Goal: Task Accomplishment & Management: Manage account settings

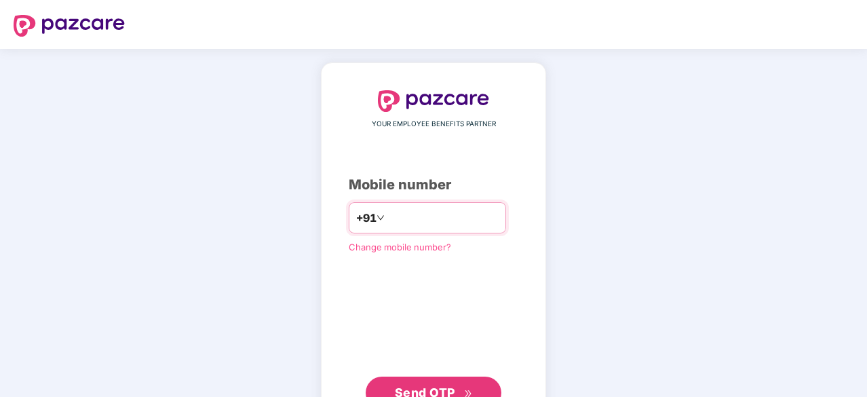
click at [463, 226] on input "number" at bounding box center [442, 218] width 111 height 22
type input "**********"
click at [393, 385] on button "Send OTP" at bounding box center [434, 391] width 136 height 33
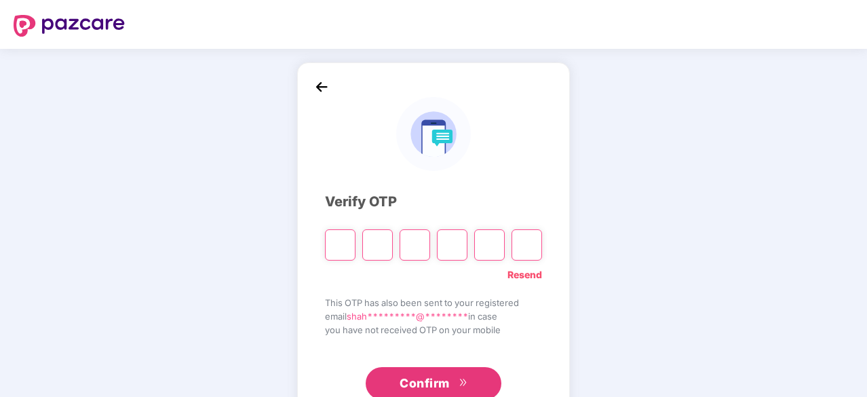
type input "*"
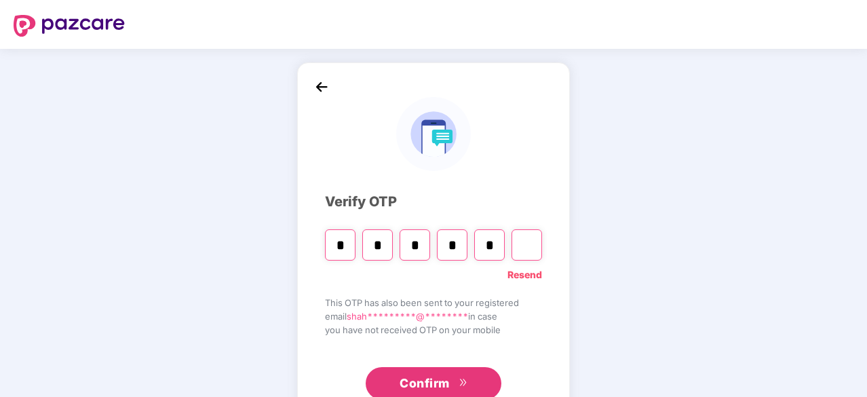
type input "*"
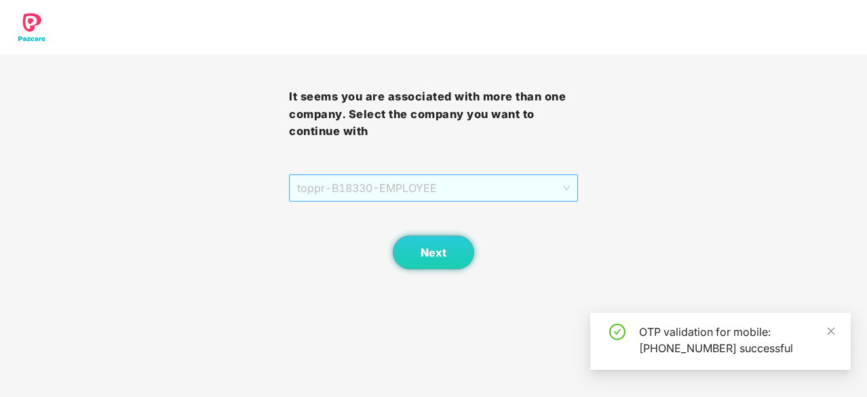
click at [414, 187] on span "toppr - B18330 - EMPLOYEE" at bounding box center [433, 188] width 273 height 26
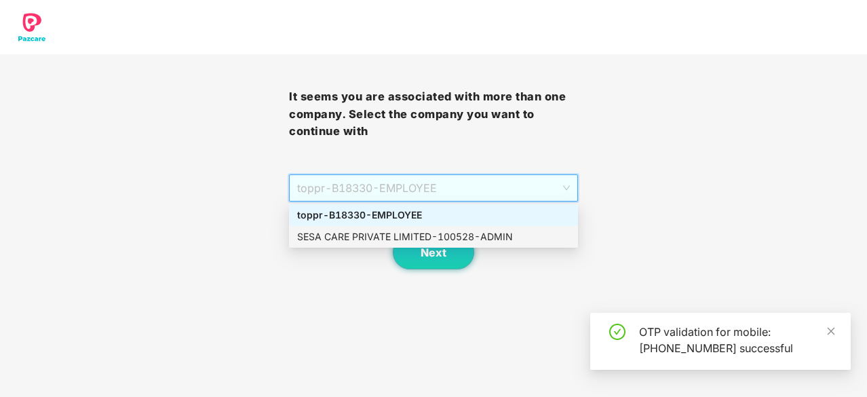
click at [401, 238] on div "SESA CARE PRIVATE LIMITED - 100528 - ADMIN" at bounding box center [433, 236] width 273 height 15
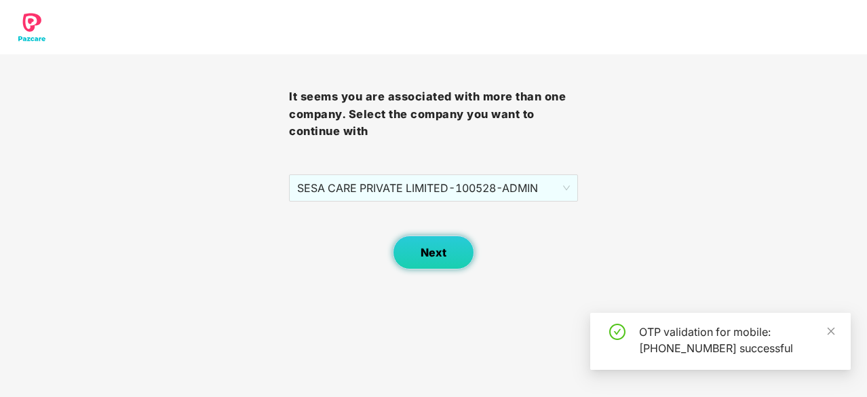
click at [427, 260] on button "Next" at bounding box center [433, 252] width 81 height 34
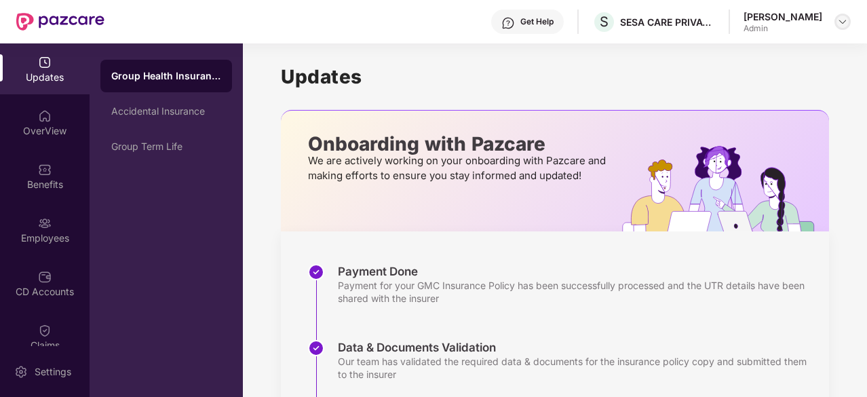
click at [838, 17] on img at bounding box center [842, 21] width 11 height 11
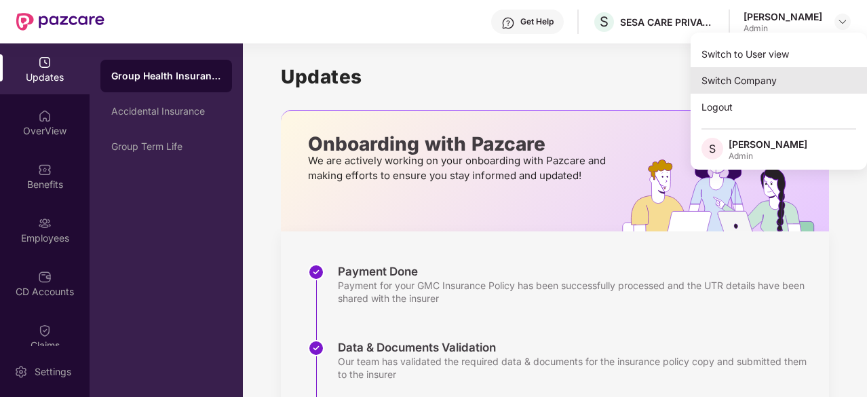
click at [727, 78] on div "Switch Company" at bounding box center [778, 80] width 176 height 26
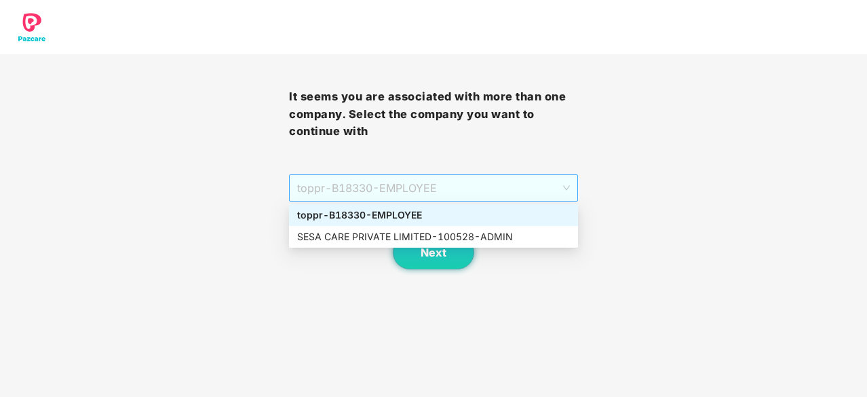
click at [494, 192] on span "toppr - B18330 - EMPLOYEE" at bounding box center [433, 188] width 273 height 26
click at [473, 241] on div "SESA CARE PRIVATE LIMITED - 100528 - ADMIN" at bounding box center [433, 236] width 273 height 15
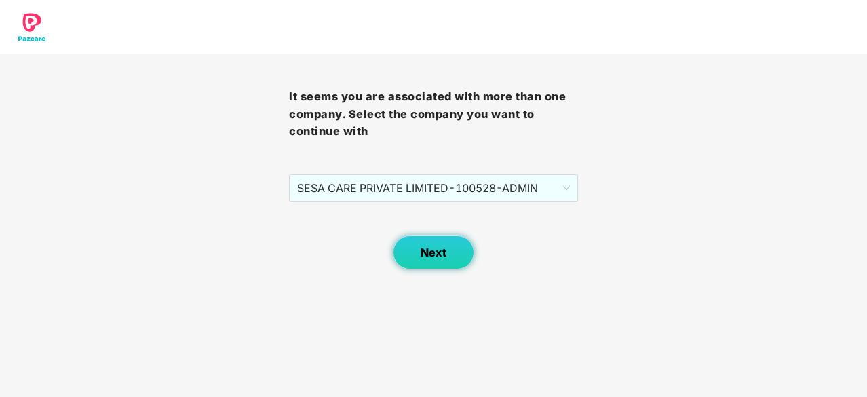
click at [434, 250] on span "Next" at bounding box center [433, 252] width 26 height 13
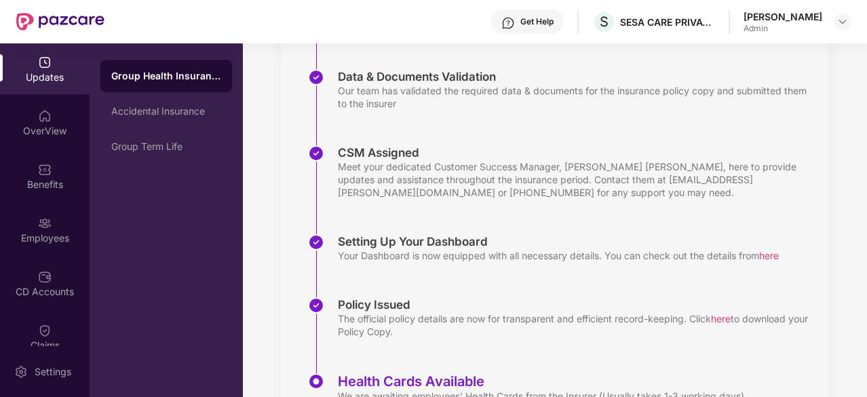
scroll to position [336, 0]
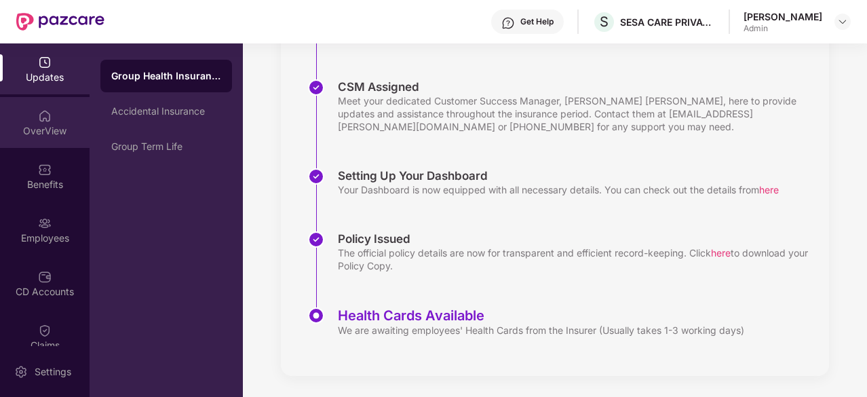
click at [44, 133] on div "OverView" at bounding box center [45, 131] width 90 height 14
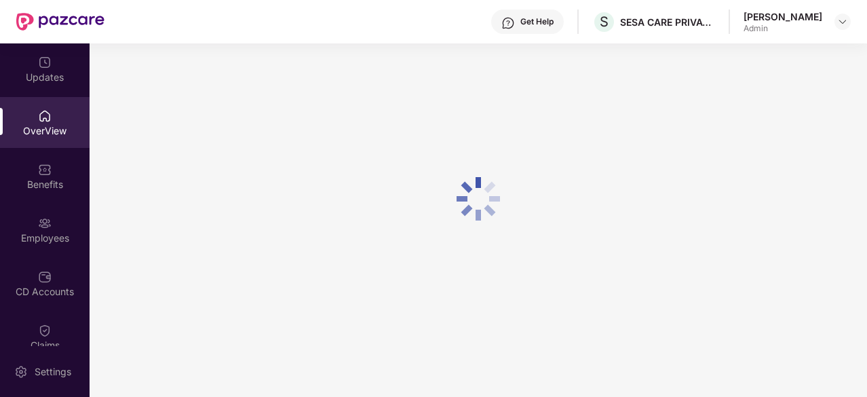
scroll to position [43, 0]
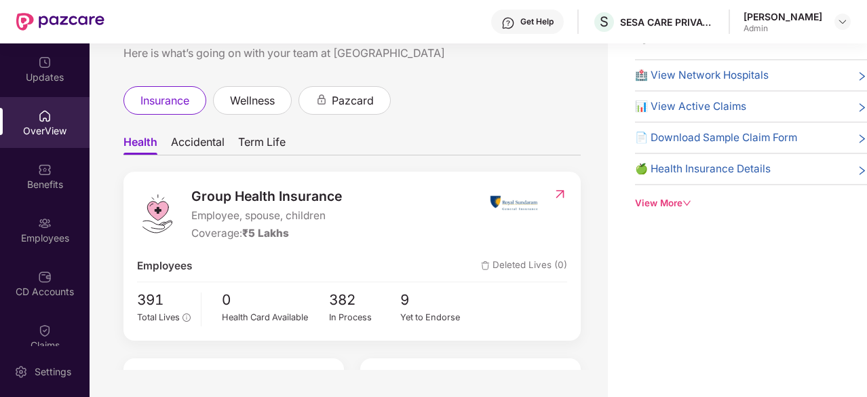
click at [650, 201] on div "View More" at bounding box center [751, 203] width 232 height 14
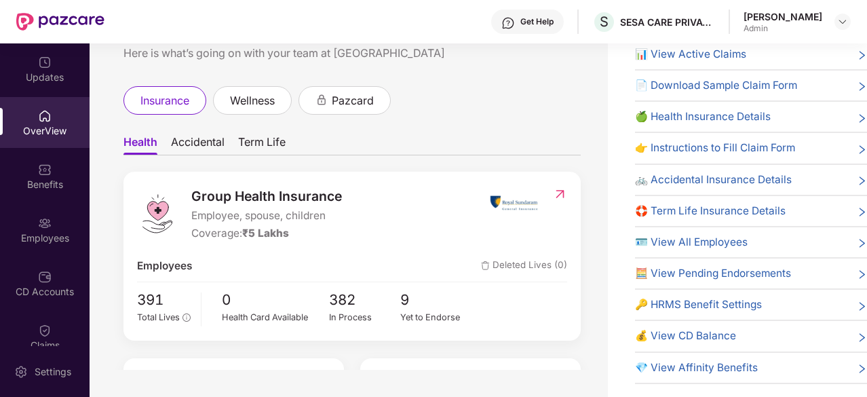
scroll to position [58, 0]
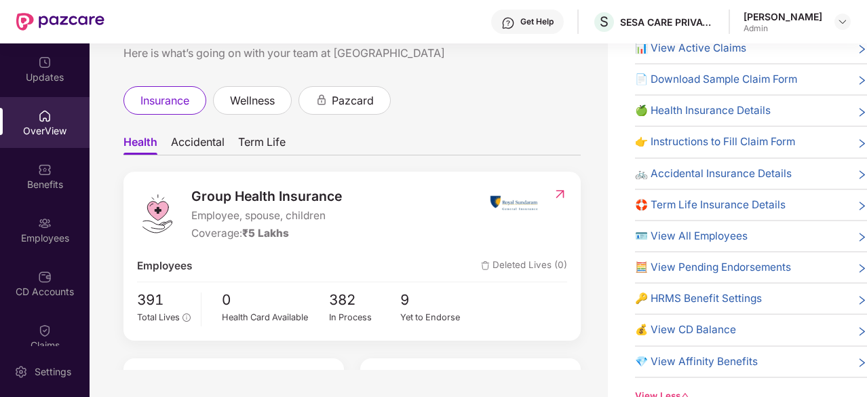
click at [685, 327] on span "💰 View CD Balance" at bounding box center [685, 329] width 101 height 16
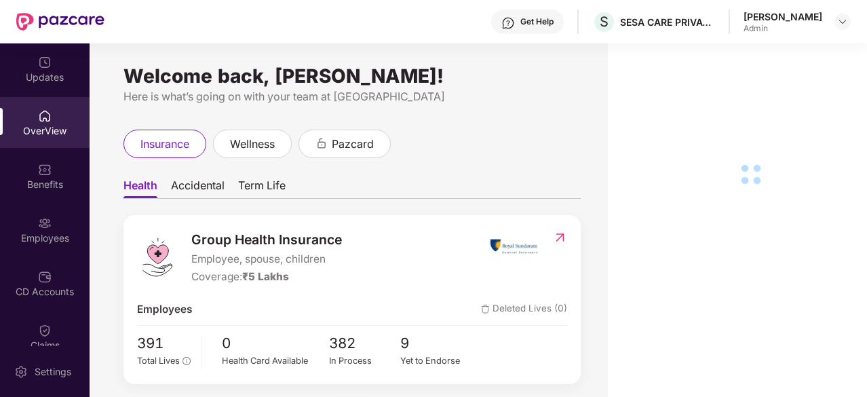
scroll to position [83, 0]
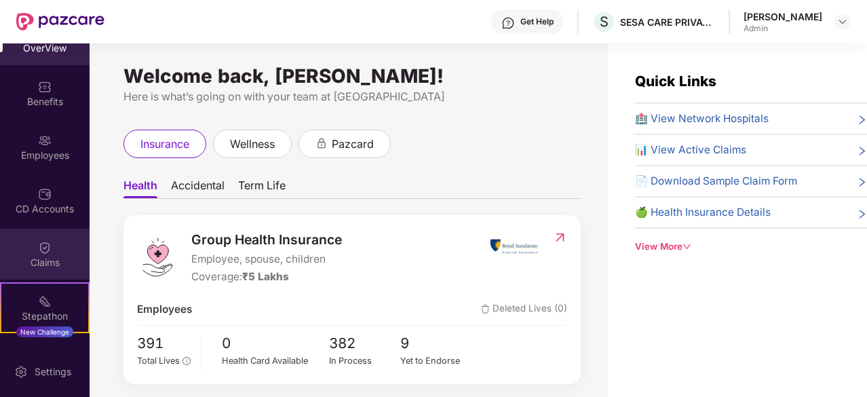
click at [40, 265] on div "Claims" at bounding box center [45, 263] width 90 height 14
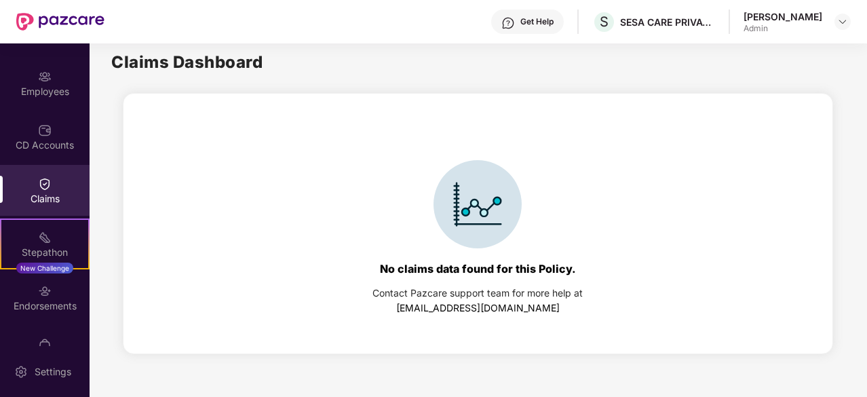
scroll to position [149, 0]
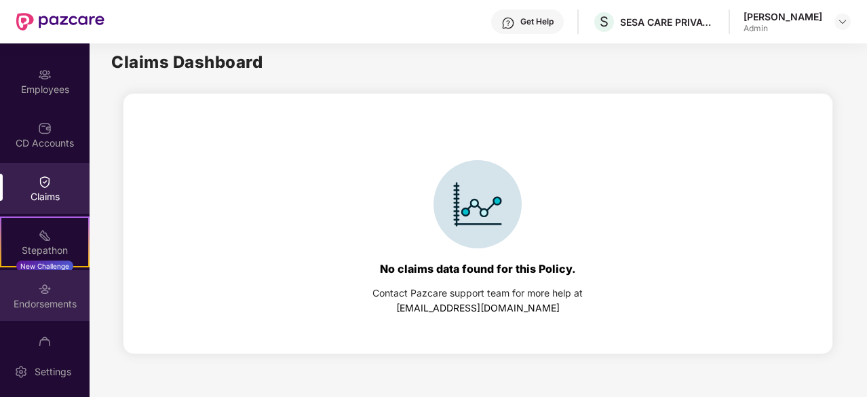
click at [34, 301] on div "Endorsements" at bounding box center [45, 304] width 90 height 14
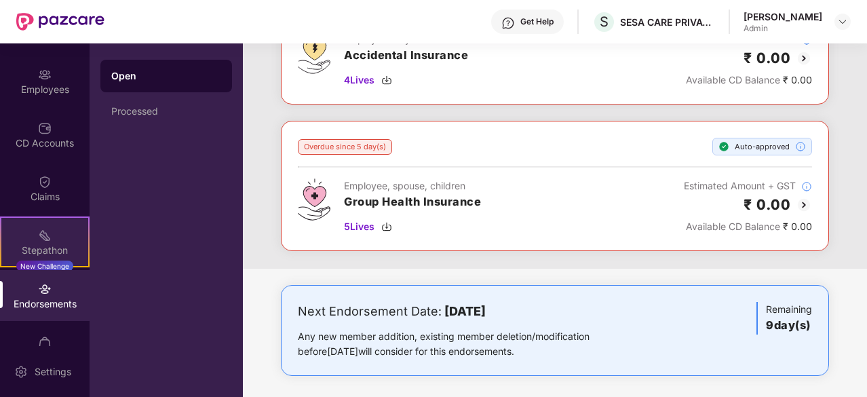
scroll to position [179, 0]
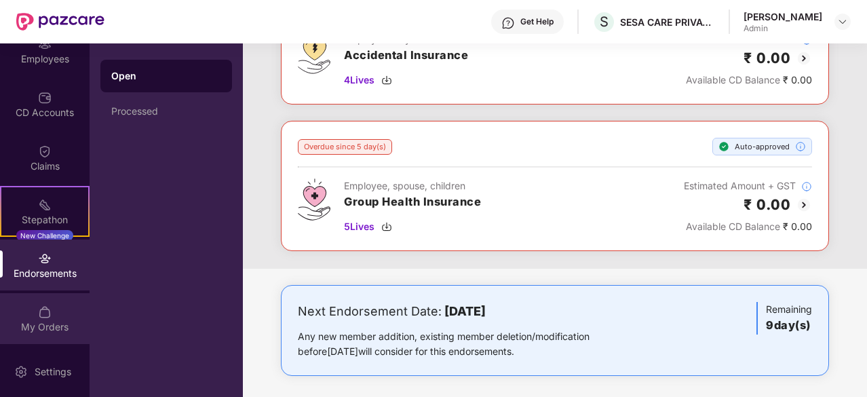
click at [41, 309] on img at bounding box center [45, 312] width 14 height 14
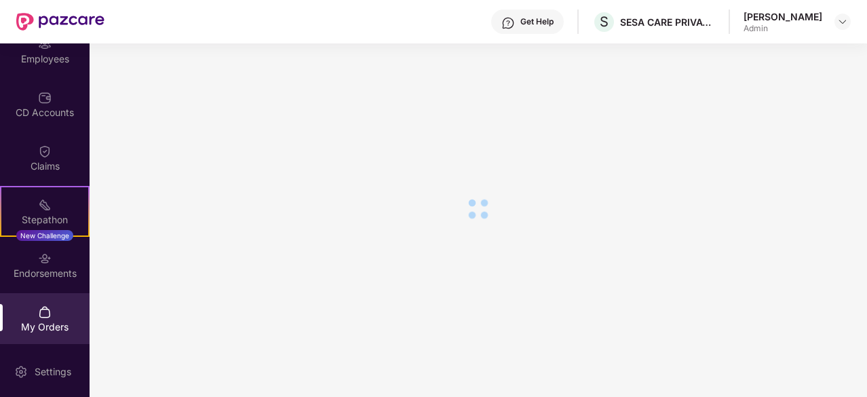
scroll to position [186, 0]
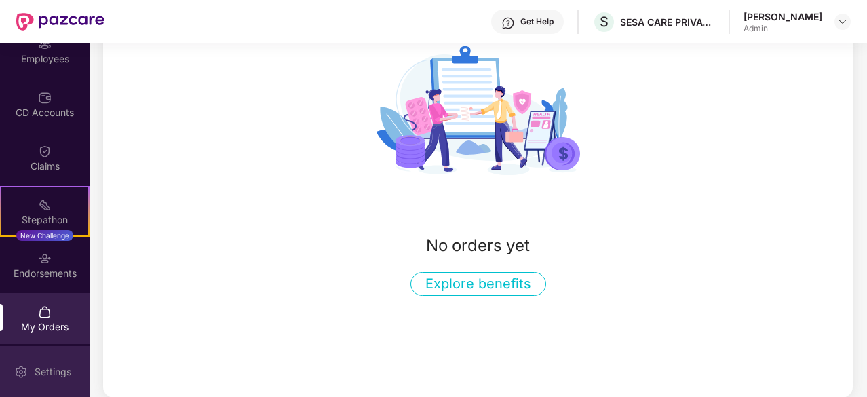
click at [53, 366] on div "Settings" at bounding box center [53, 372] width 45 height 14
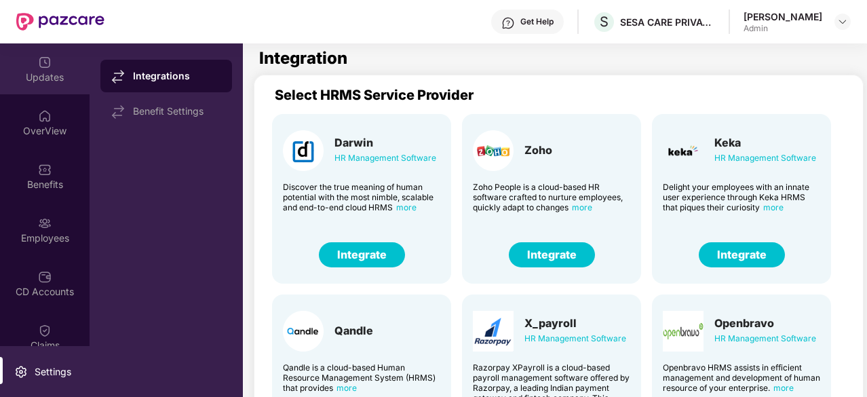
click at [41, 71] on div "Updates" at bounding box center [45, 78] width 90 height 14
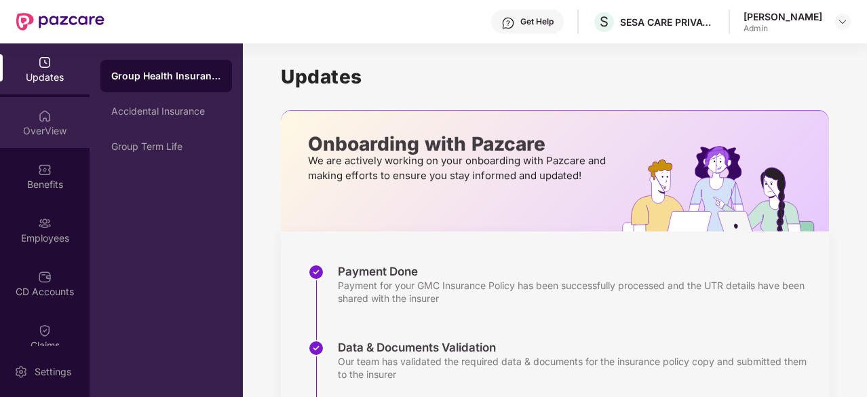
click at [42, 113] on img at bounding box center [45, 116] width 14 height 14
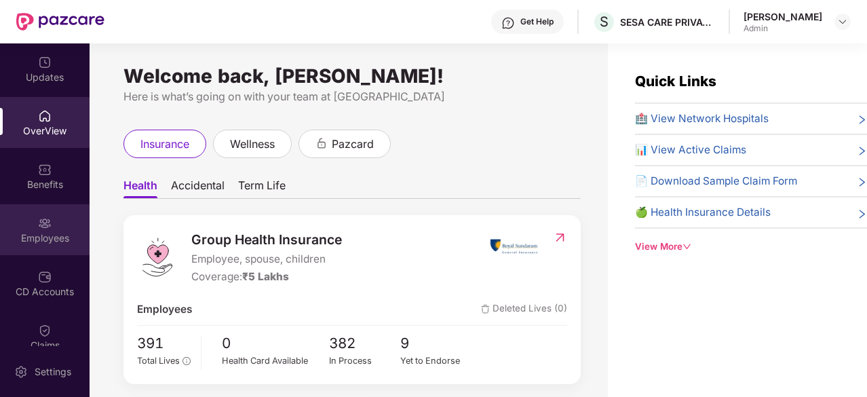
click at [40, 216] on img at bounding box center [45, 223] width 14 height 14
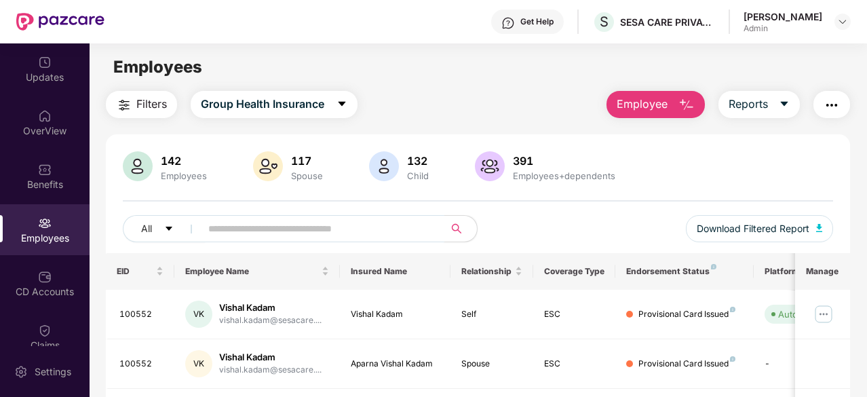
click at [243, 219] on input "text" at bounding box center [317, 228] width 218 height 20
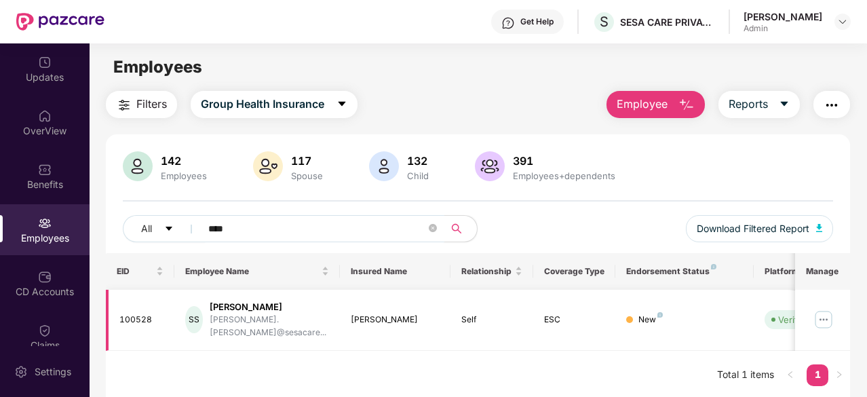
type input "****"
click at [231, 309] on div "[PERSON_NAME]" at bounding box center [269, 306] width 119 height 13
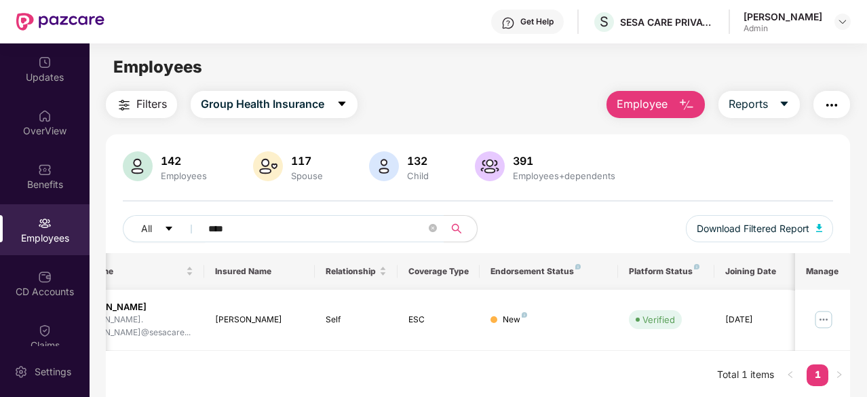
click at [830, 309] on img at bounding box center [823, 320] width 22 height 22
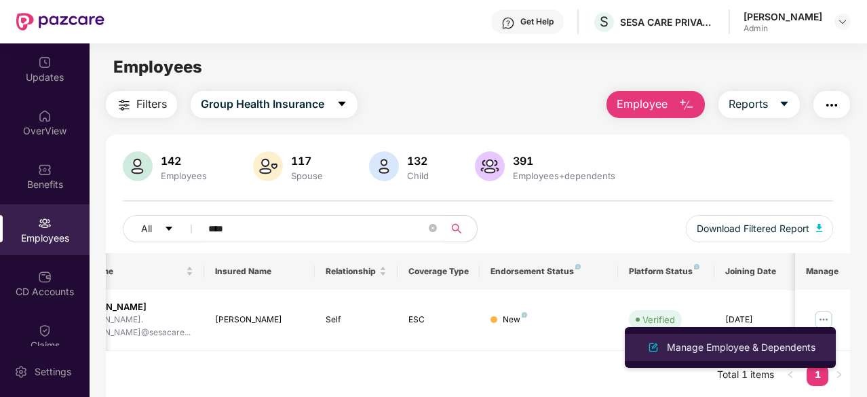
click at [684, 349] on div "Manage Employee & Dependents" at bounding box center [741, 347] width 154 height 15
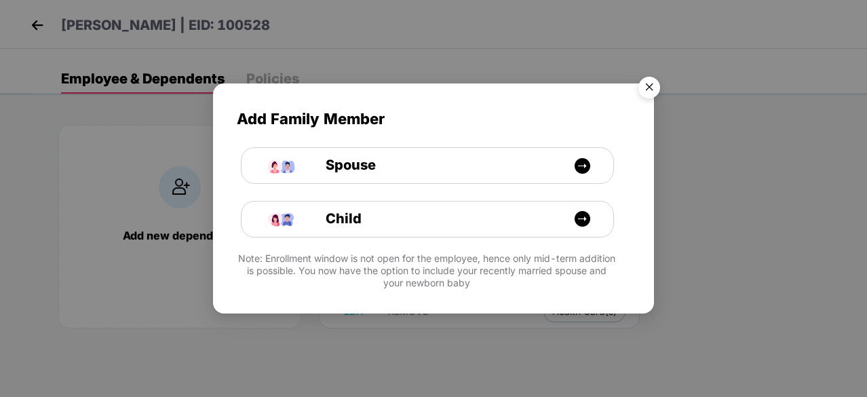
click at [649, 81] on img "Close" at bounding box center [649, 90] width 38 height 38
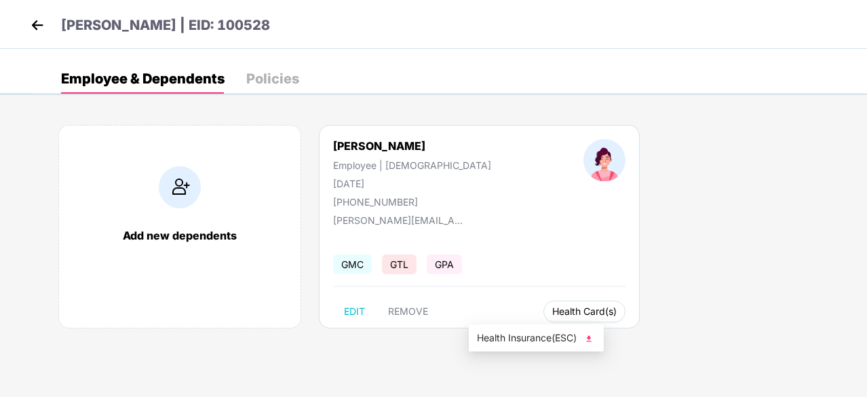
click at [552, 313] on span "Health Card(s)" at bounding box center [584, 311] width 64 height 7
click at [352, 262] on span "GMC" at bounding box center [352, 264] width 39 height 20
click at [552, 313] on span "Health Card(s)" at bounding box center [584, 311] width 64 height 7
click at [549, 336] on span "Health Insurance(ESC)" at bounding box center [536, 337] width 119 height 15
click at [41, 31] on img at bounding box center [37, 25] width 20 height 20
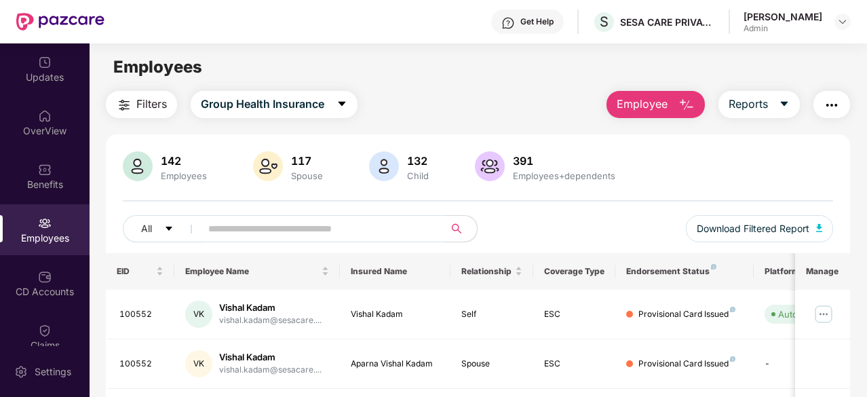
click at [233, 227] on input "text" at bounding box center [317, 228] width 218 height 20
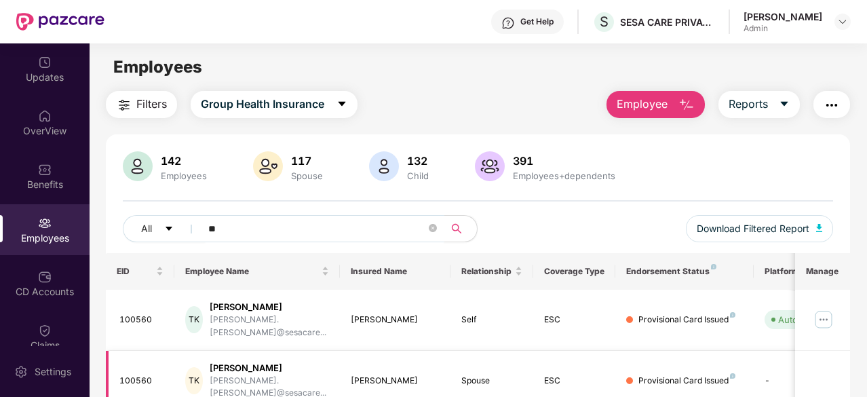
type input "*"
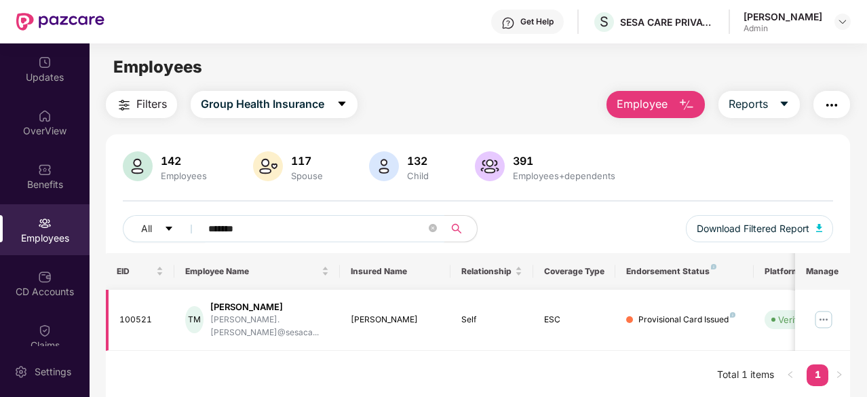
type input "*******"
click at [827, 315] on img at bounding box center [823, 320] width 22 height 22
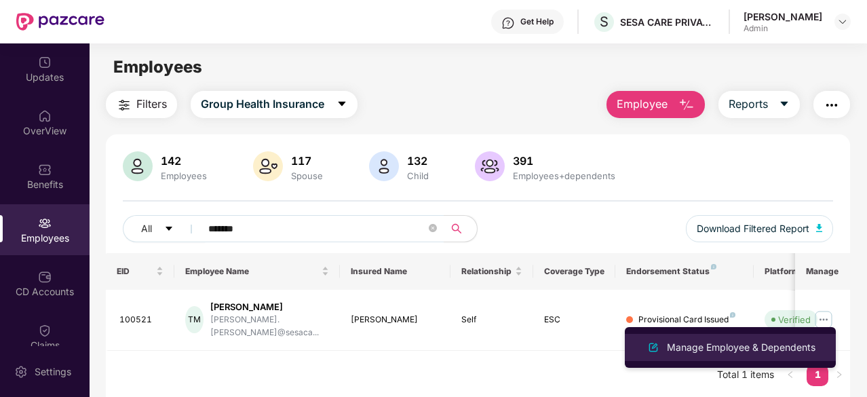
click at [720, 348] on div "Manage Employee & Dependents" at bounding box center [741, 347] width 154 height 15
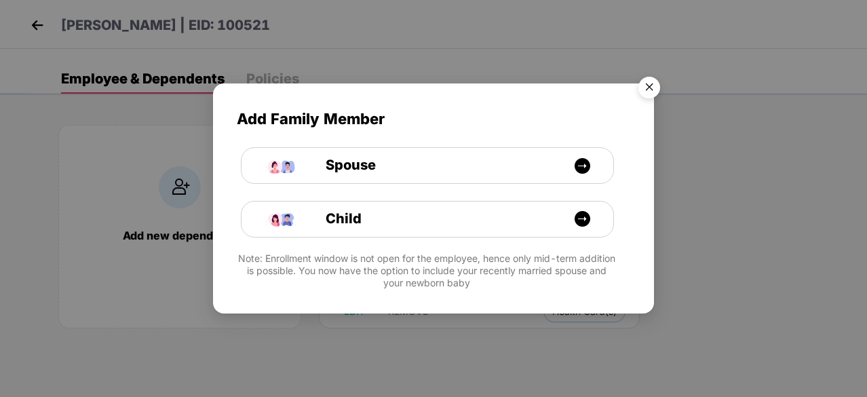
click at [648, 92] on img "Close" at bounding box center [649, 90] width 38 height 38
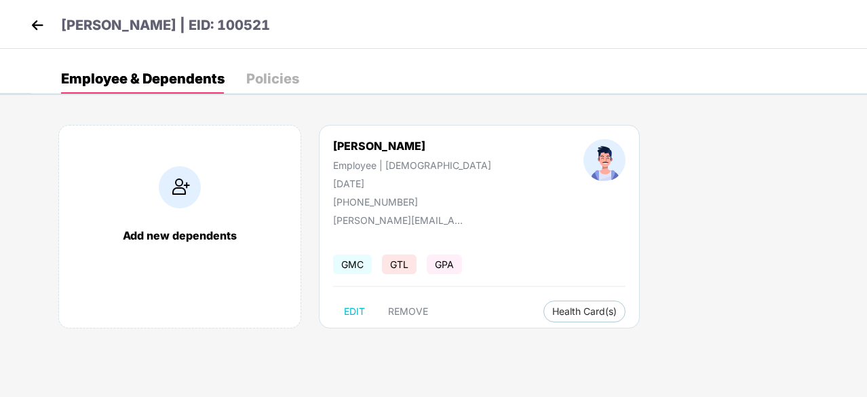
click at [274, 77] on div "Policies" at bounding box center [272, 79] width 53 height 14
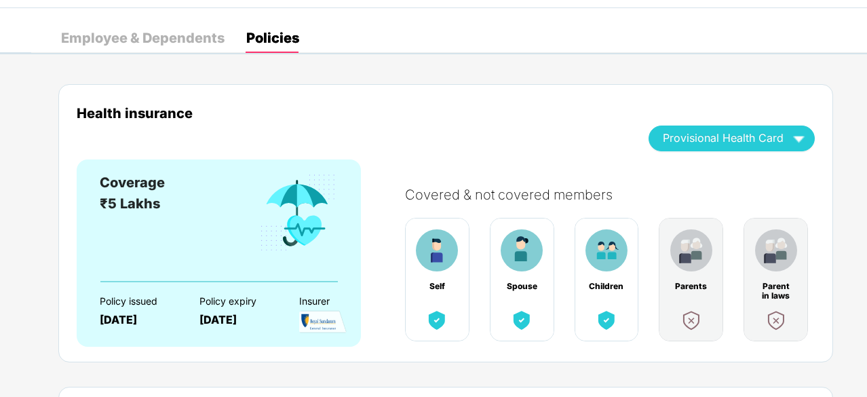
scroll to position [0, 0]
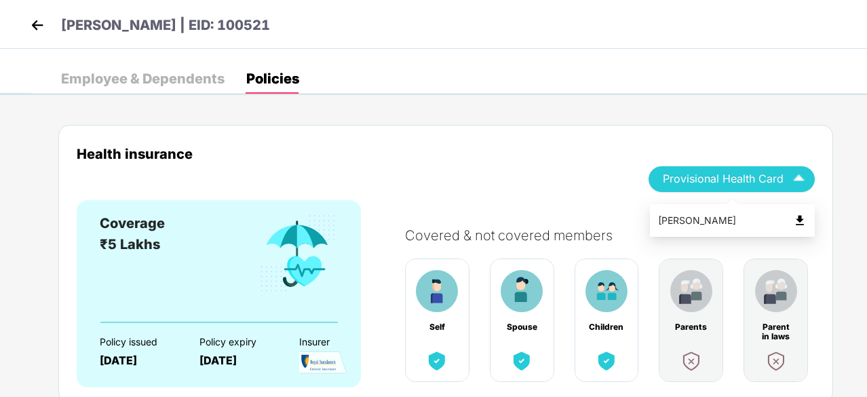
click at [748, 177] on span "Provisional Health Card" at bounding box center [723, 178] width 121 height 7
click at [714, 216] on div "[PERSON_NAME]" at bounding box center [732, 220] width 149 height 15
click at [33, 35] on img at bounding box center [37, 25] width 20 height 20
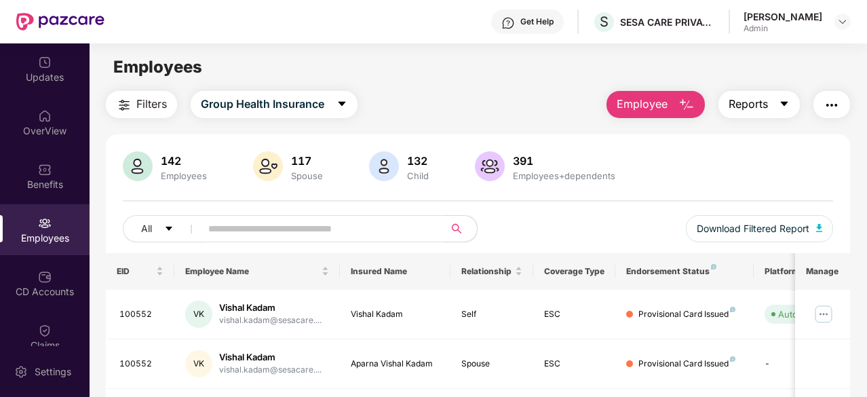
click at [758, 102] on span "Reports" at bounding box center [747, 104] width 39 height 17
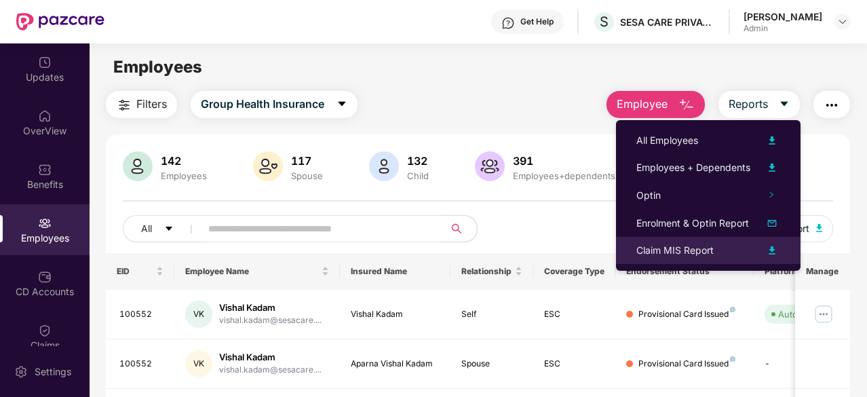
click at [651, 245] on div "Claim MIS Report" at bounding box center [674, 250] width 77 height 15
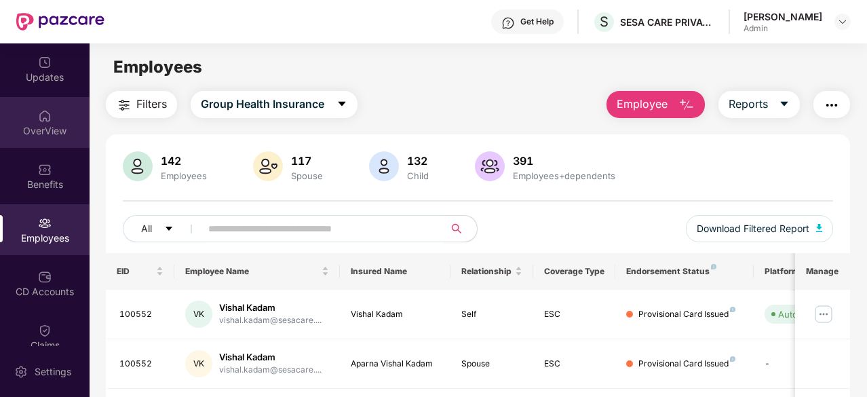
click at [52, 125] on div "OverView" at bounding box center [45, 131] width 90 height 14
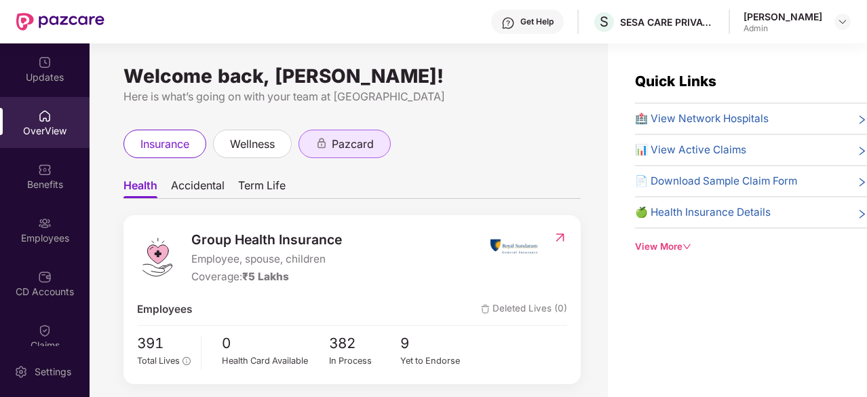
click at [353, 136] on span "pazcard" at bounding box center [353, 144] width 42 height 17
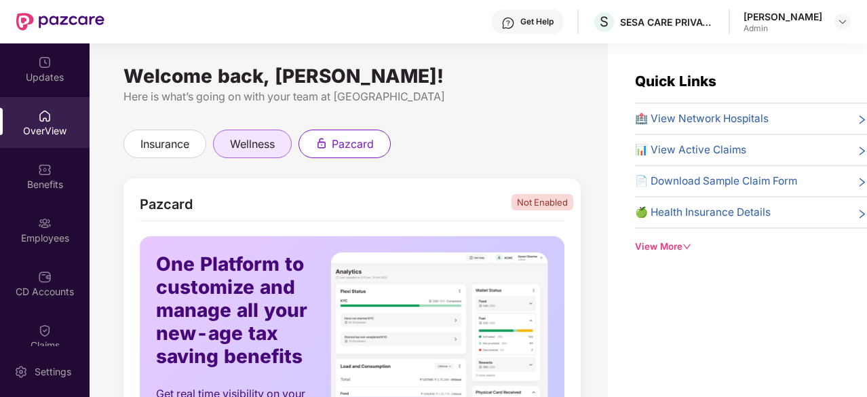
click at [256, 143] on span "wellness" at bounding box center [252, 144] width 45 height 17
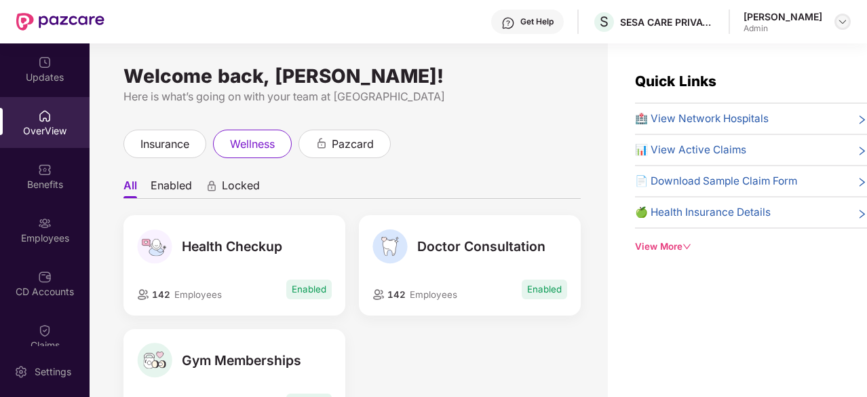
click at [847, 25] on img at bounding box center [842, 21] width 11 height 11
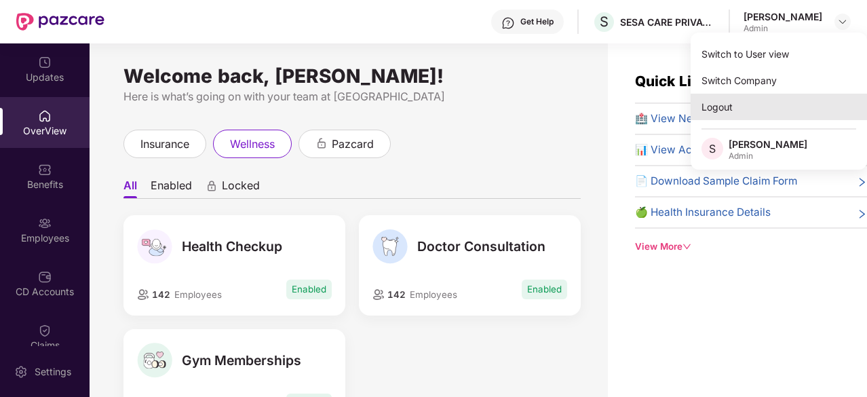
click at [704, 109] on div "Logout" at bounding box center [778, 107] width 176 height 26
